Goal: Information Seeking & Learning: Learn about a topic

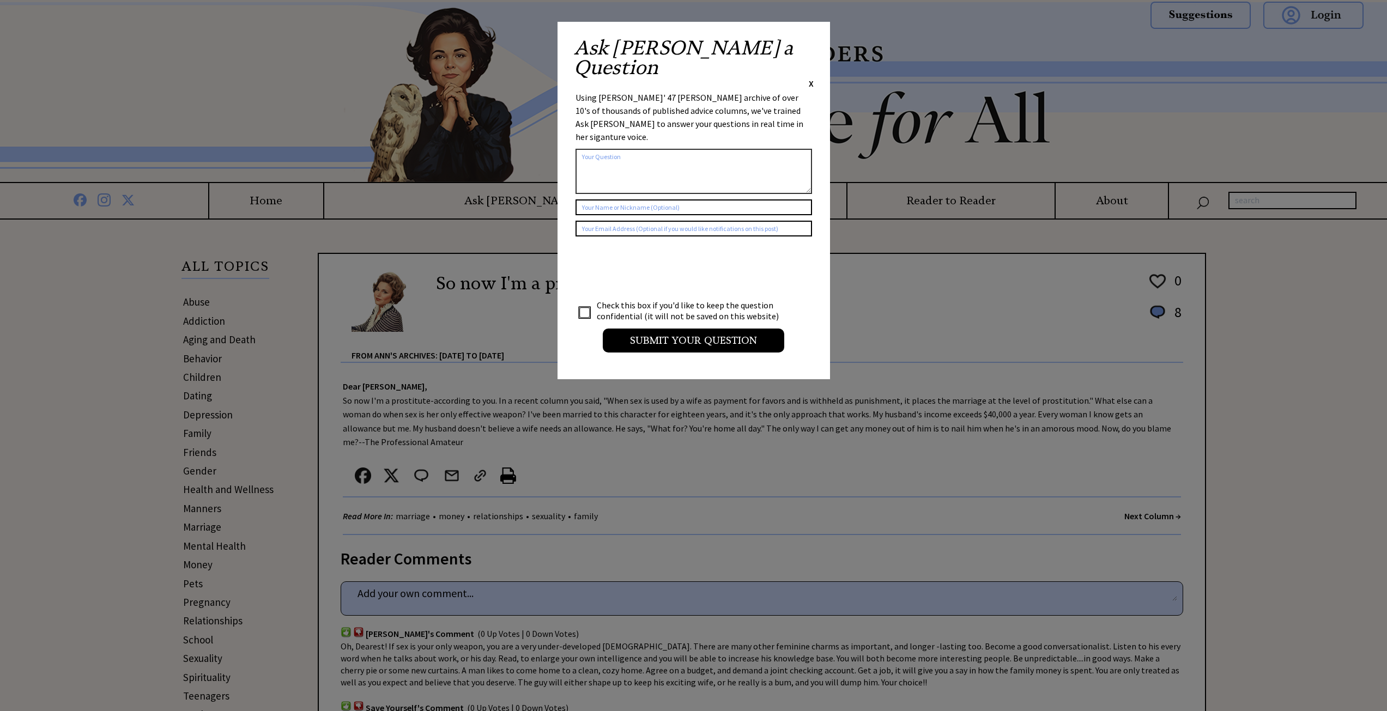
click at [810, 77] on div "X" at bounding box center [811, 83] width 5 height 12
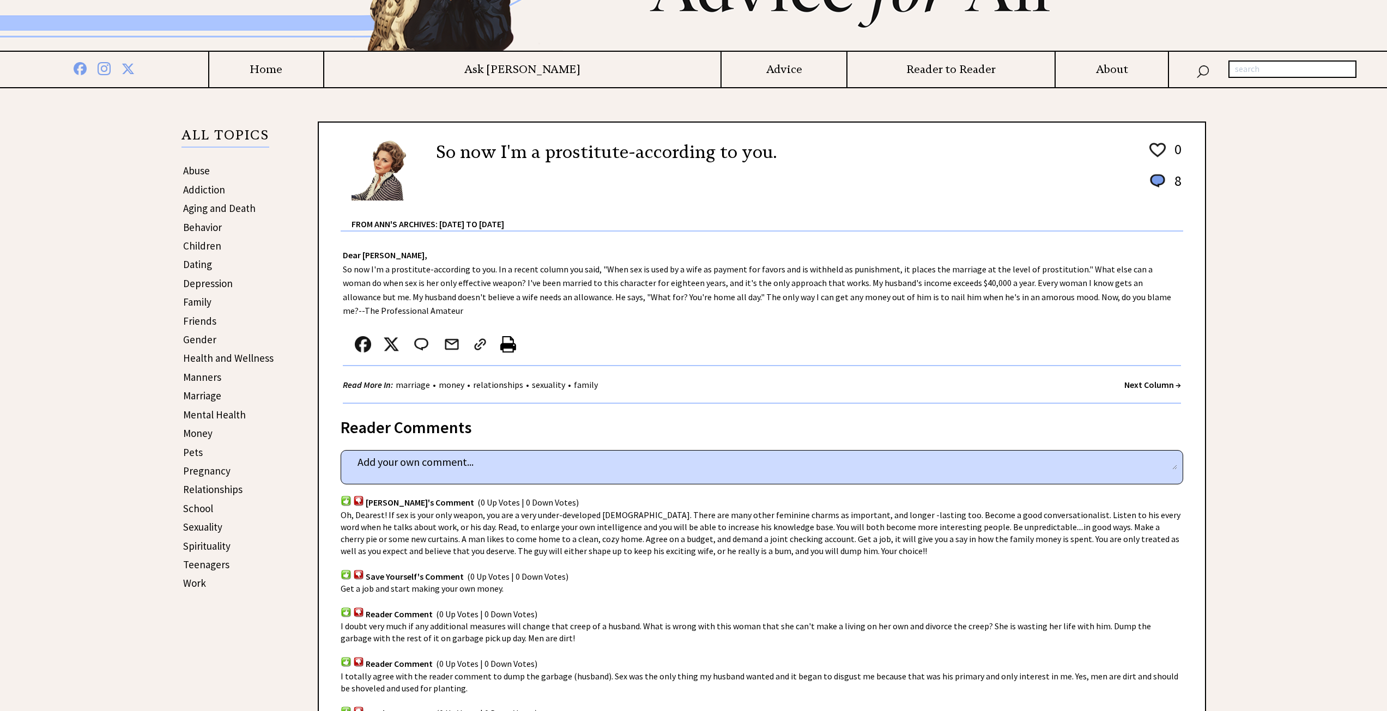
scroll to position [164, 0]
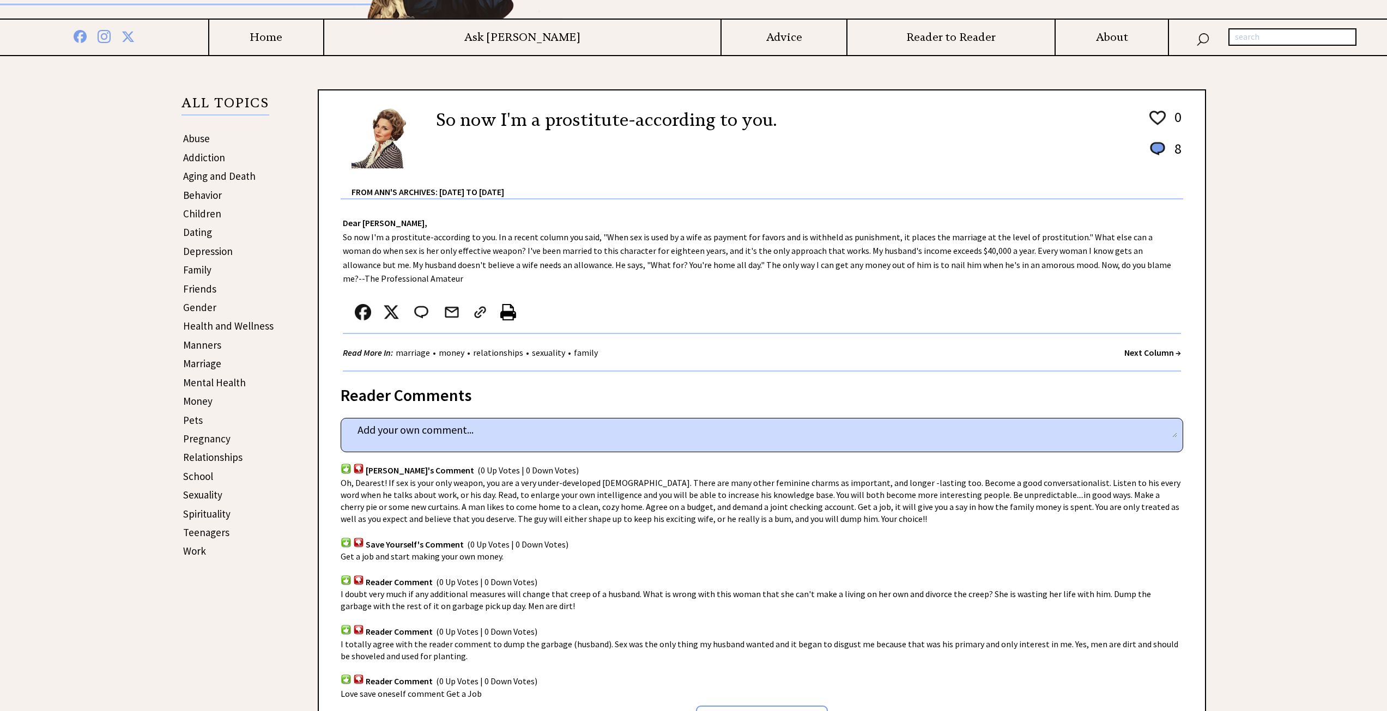
click at [210, 492] on link "Sexuality" at bounding box center [202, 494] width 39 height 13
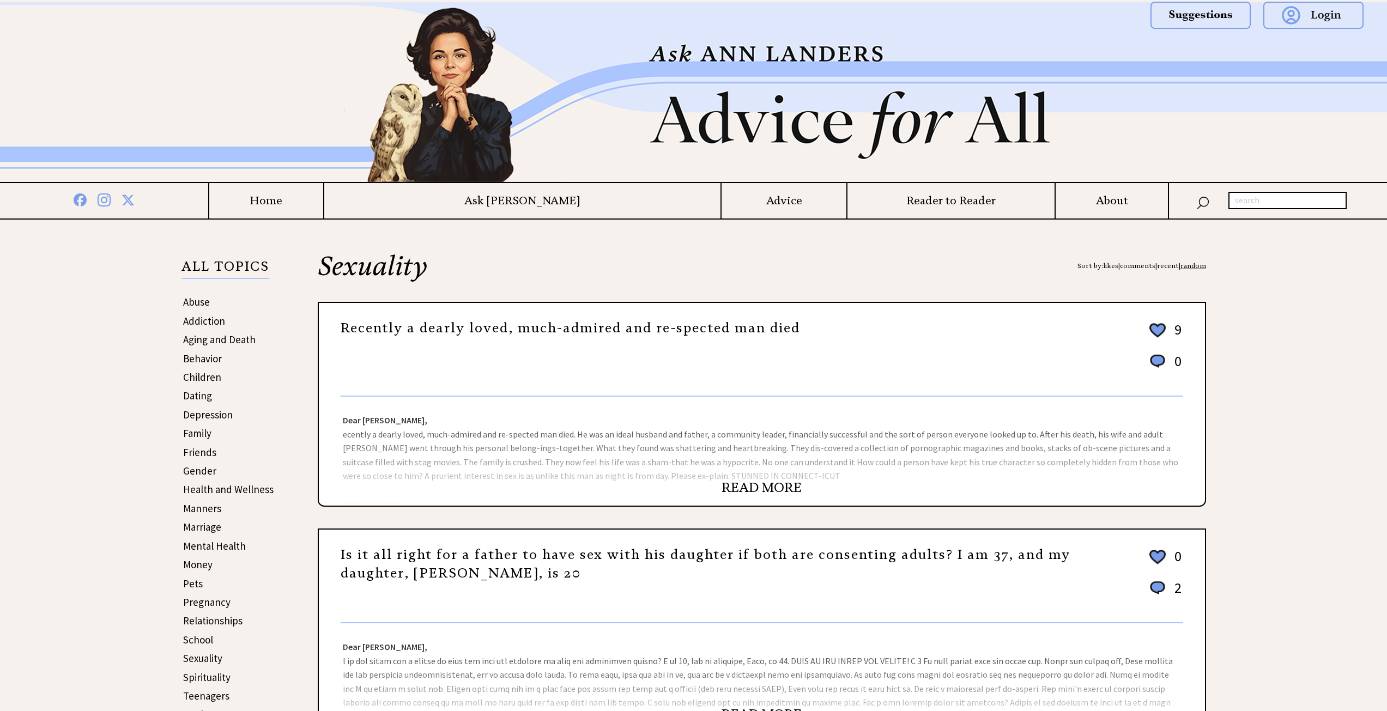
click at [776, 492] on link "READ MORE" at bounding box center [762, 488] width 80 height 16
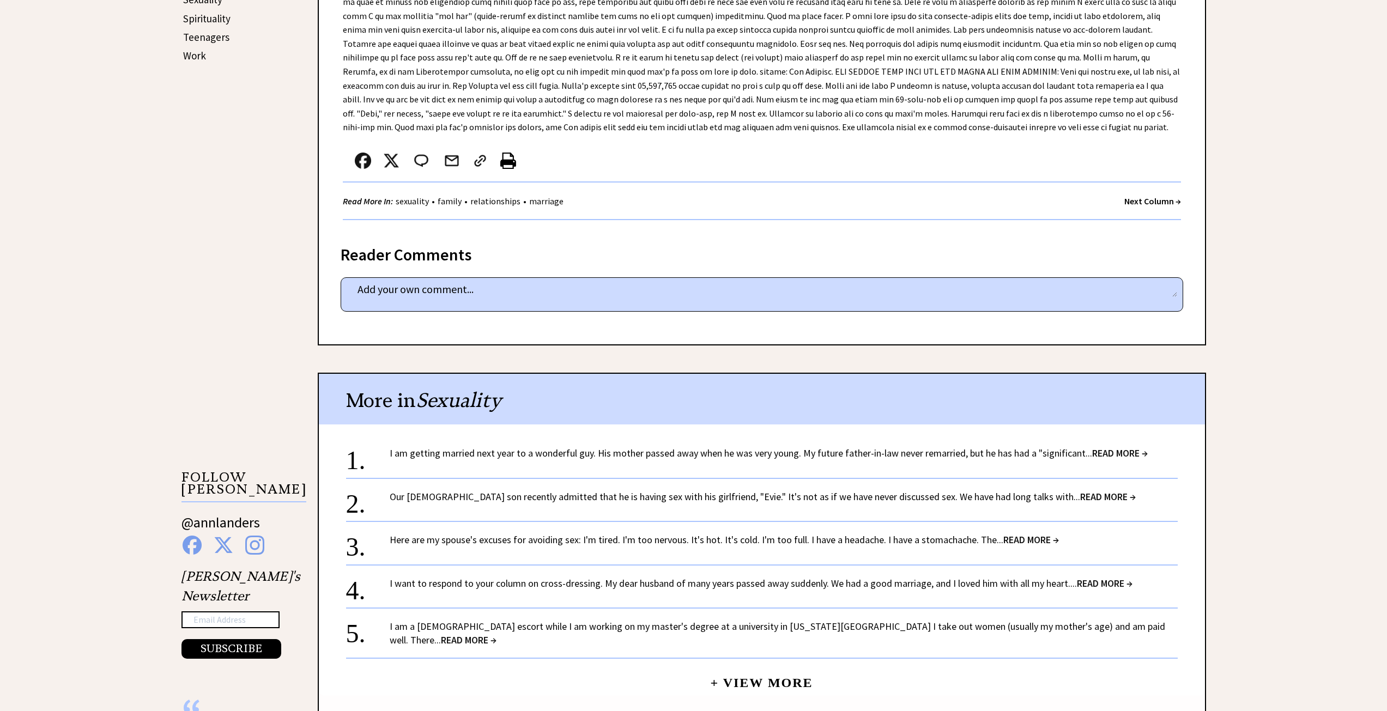
scroll to position [709, 0]
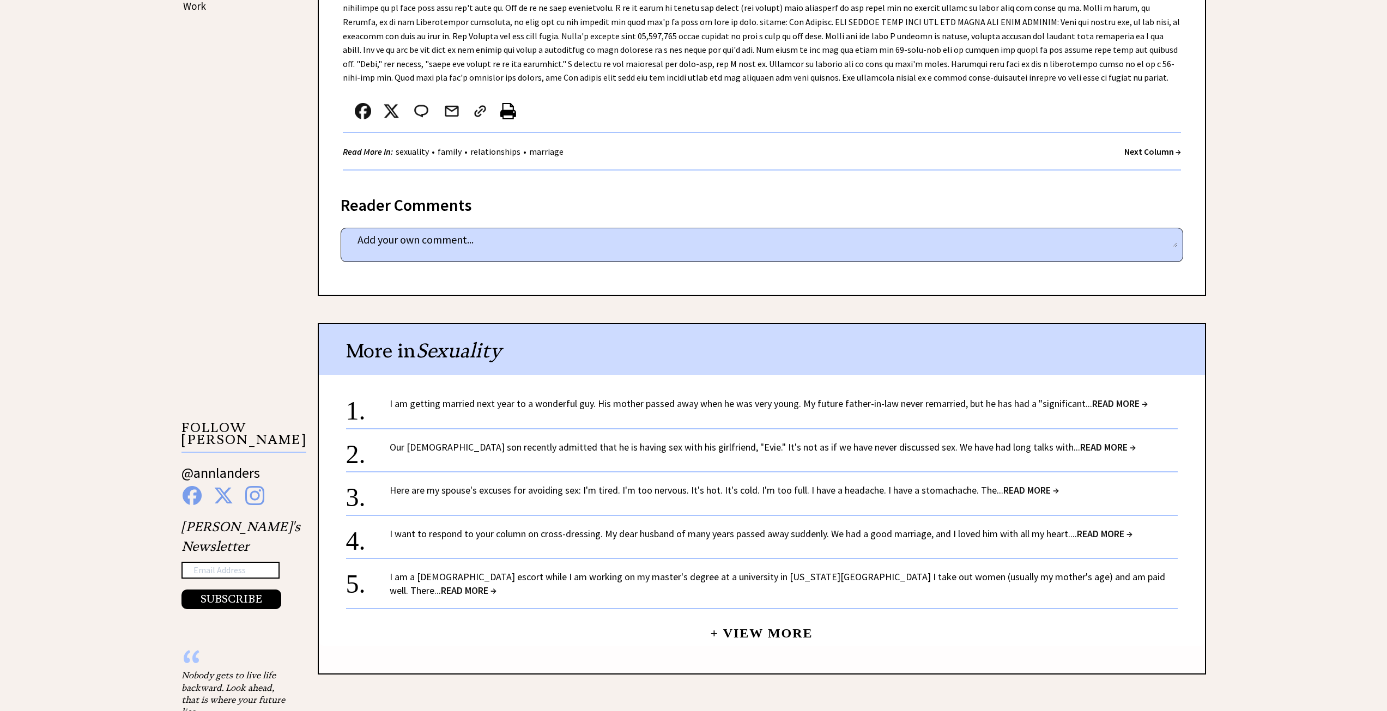
click at [818, 402] on link "I am getting married next year to a wonderful guy. His mother passed away when …" at bounding box center [769, 403] width 758 height 13
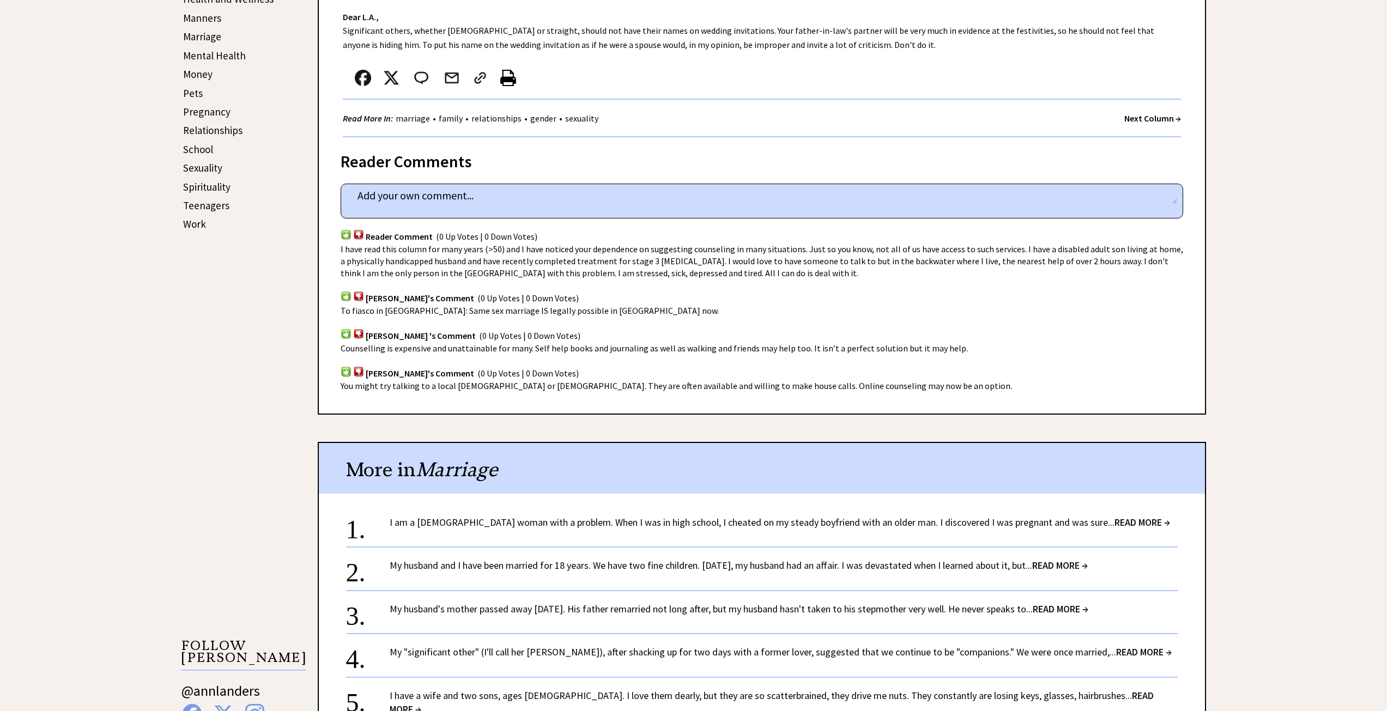
scroll to position [600, 0]
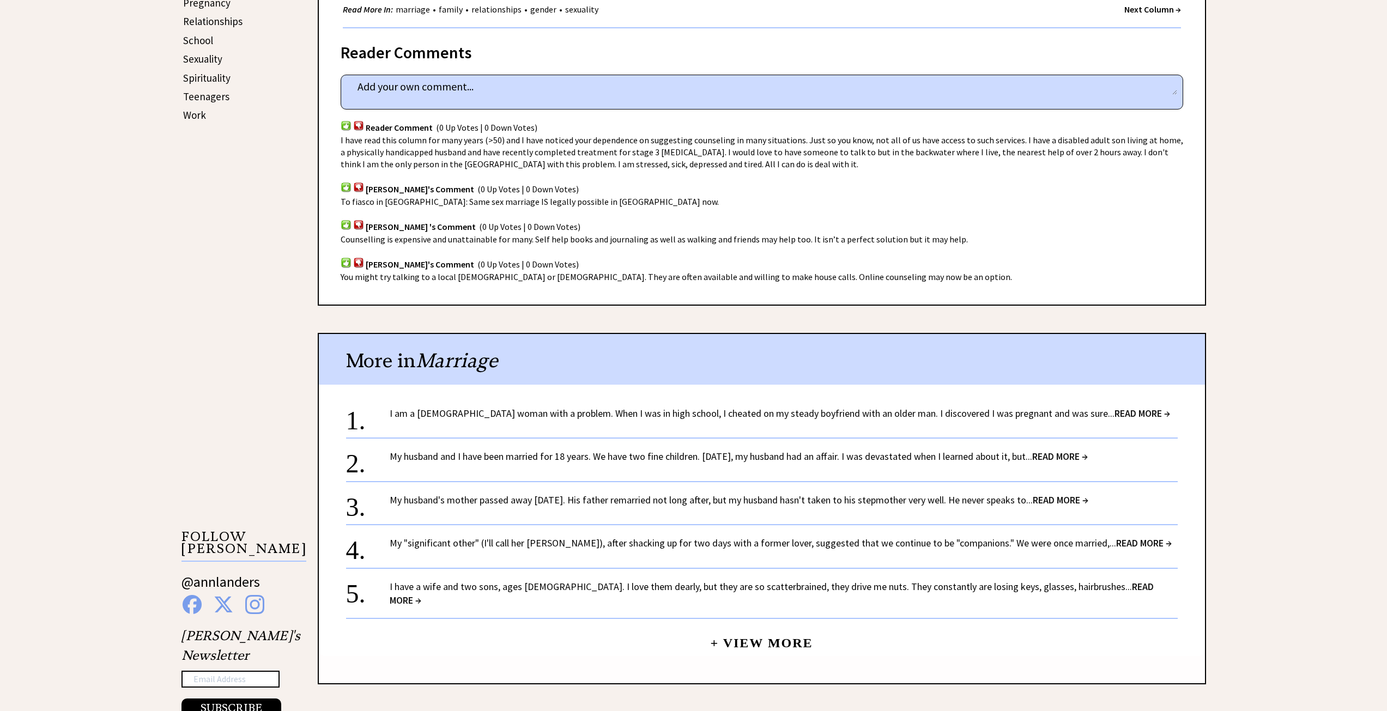
click at [775, 453] on link "My husband and I have been married for 18 years. We have two fine children. Fiv…" at bounding box center [739, 456] width 698 height 13
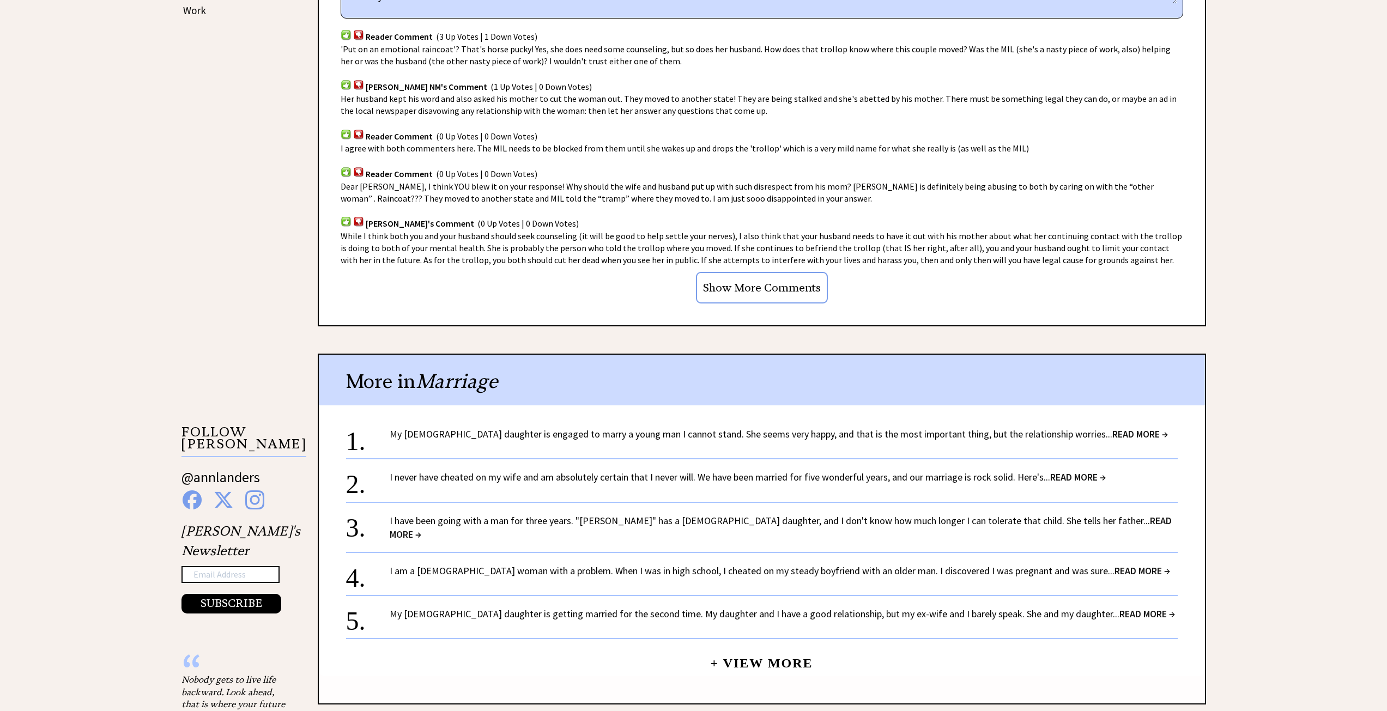
scroll to position [709, 0]
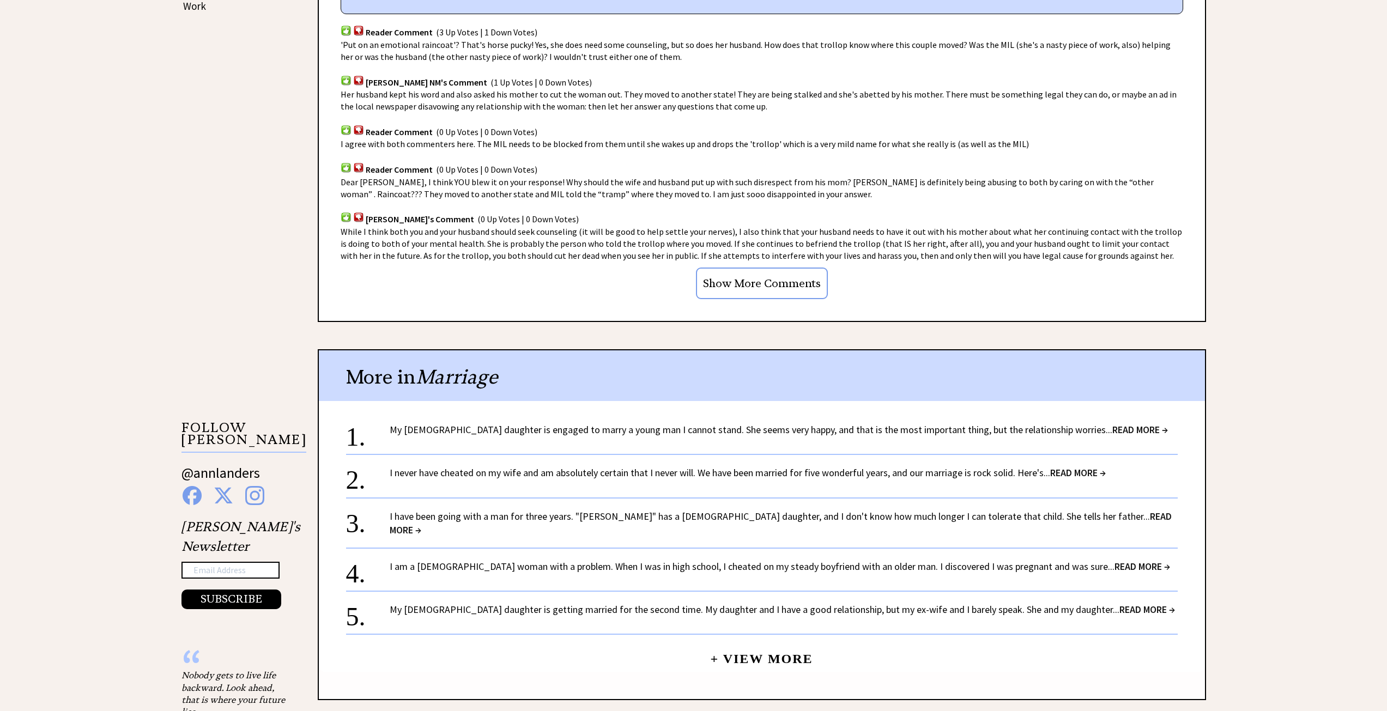
click at [703, 469] on link "I never have cheated on my wife and am absolutely certain that I never will. We…" at bounding box center [748, 473] width 716 height 13
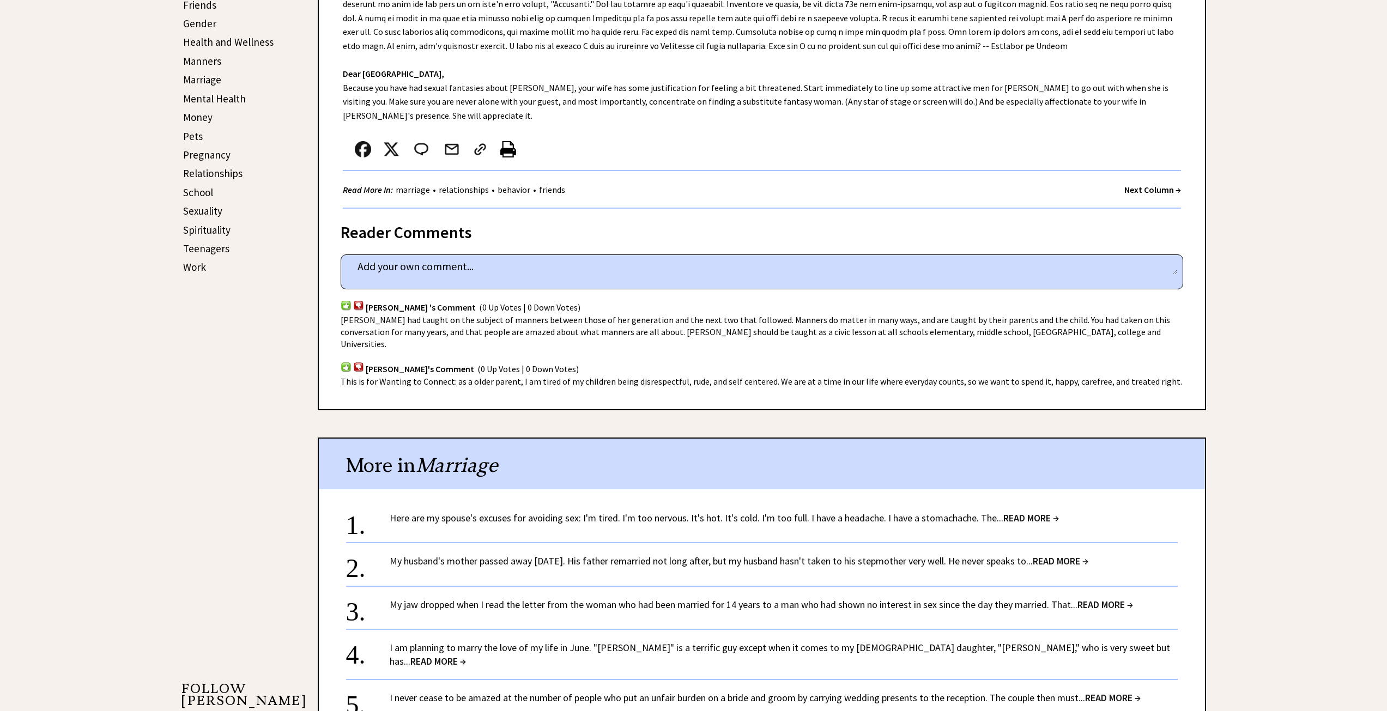
scroll to position [600, 0]
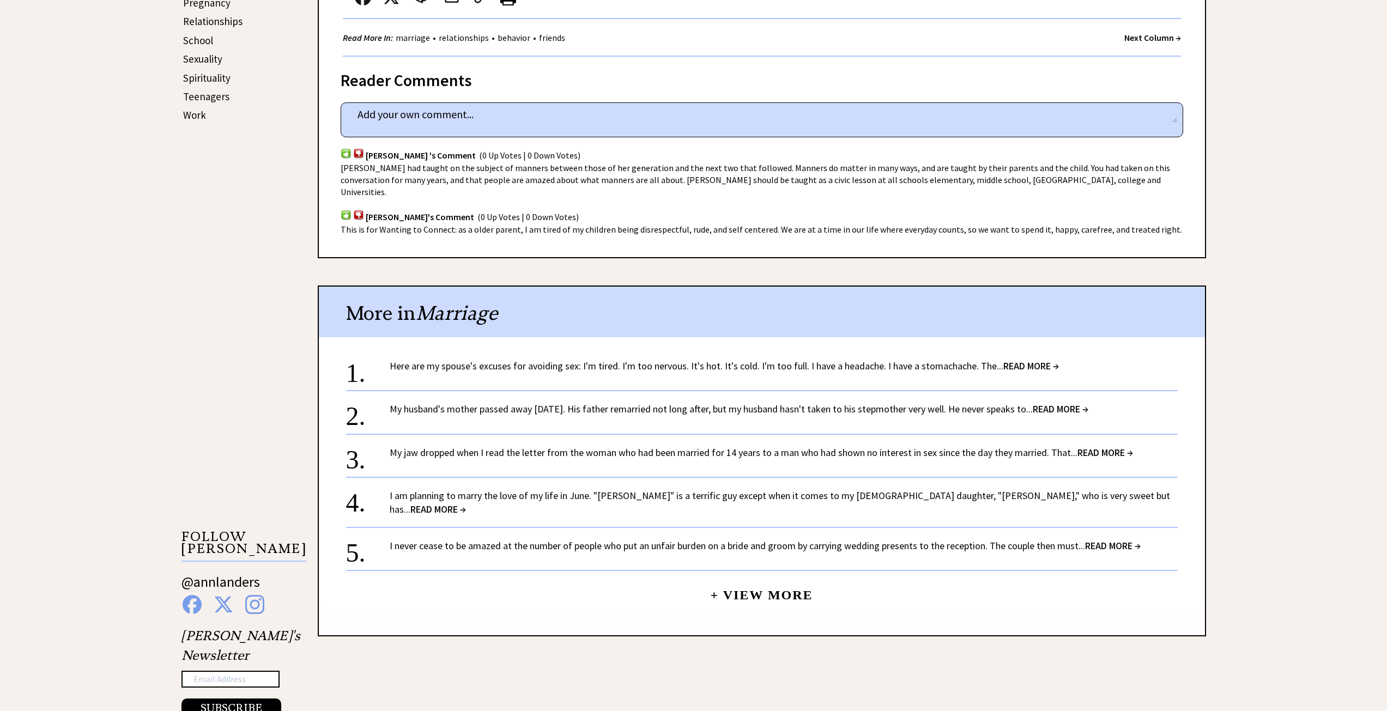
click at [770, 579] on link "+ View More" at bounding box center [761, 590] width 102 height 23
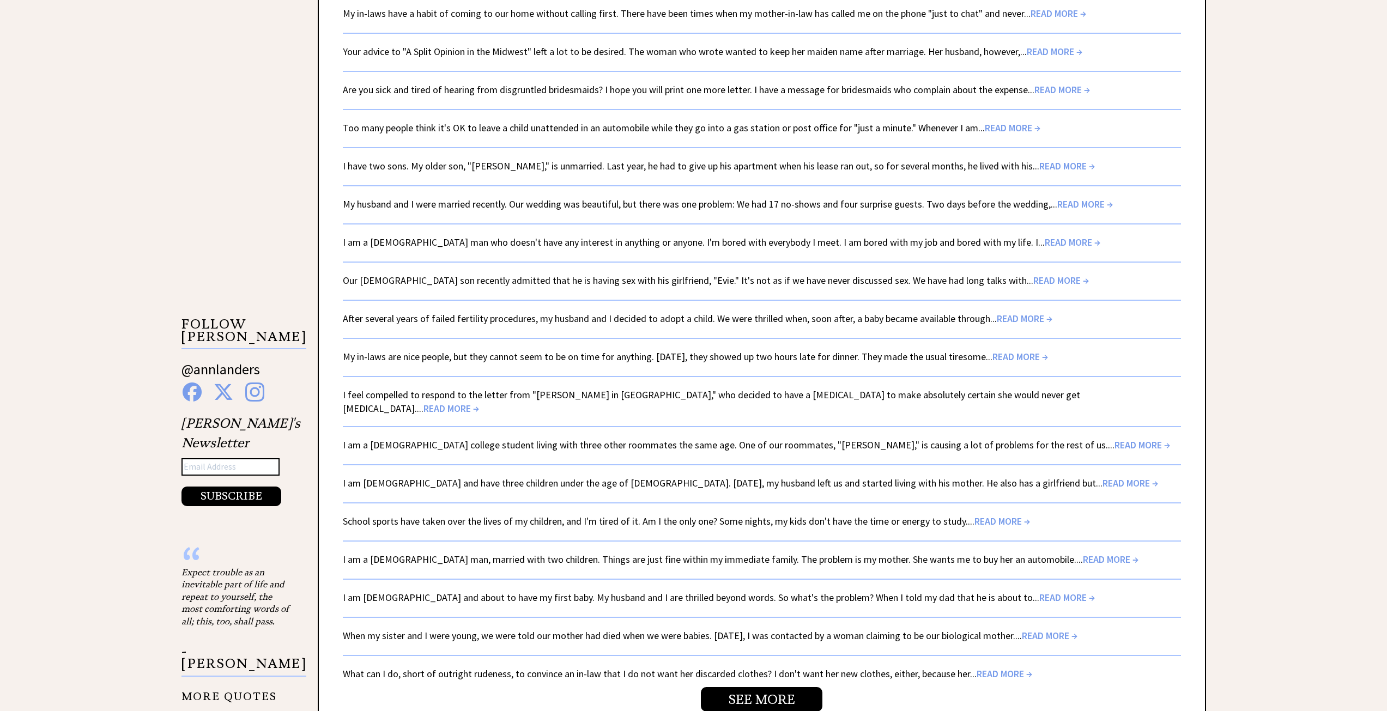
scroll to position [1581, 0]
